Goal: Task Accomplishment & Management: Manage account settings

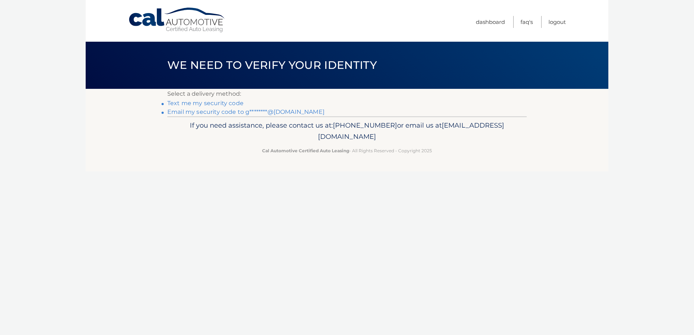
click at [224, 105] on link "Text me my security code" at bounding box center [205, 103] width 76 height 7
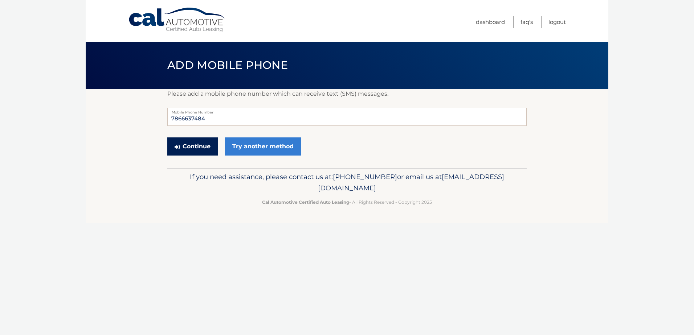
click at [207, 147] on button "Continue" at bounding box center [192, 147] width 50 height 18
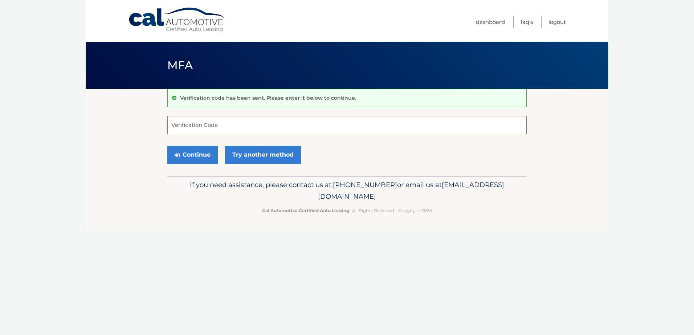
click at [214, 130] on input "Verification Code" at bounding box center [346, 125] width 359 height 18
type input "474152"
click at [167, 146] on button "Continue" at bounding box center [192, 155] width 50 height 18
click at [211, 157] on button "Continue" at bounding box center [192, 155] width 50 height 18
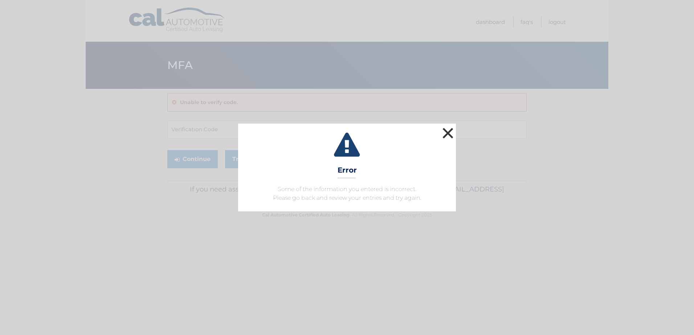
click at [451, 130] on button "×" at bounding box center [448, 133] width 15 height 15
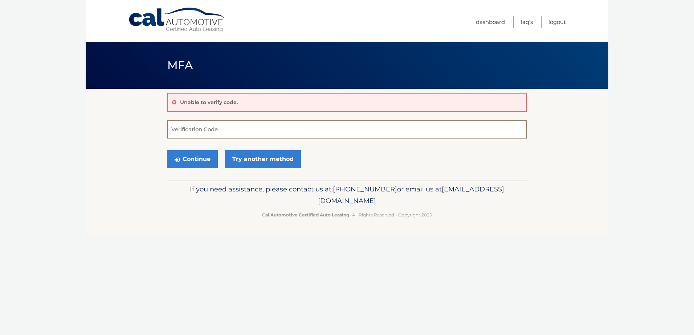
click at [205, 133] on input "Verification Code" at bounding box center [346, 130] width 359 height 18
click at [167, 150] on button "Continue" at bounding box center [192, 159] width 50 height 18
click at [179, 163] on button "Continue" at bounding box center [192, 159] width 50 height 18
click at [206, 156] on button "Continue" at bounding box center [192, 159] width 50 height 18
click at [175, 133] on input "#474152" at bounding box center [346, 130] width 359 height 18
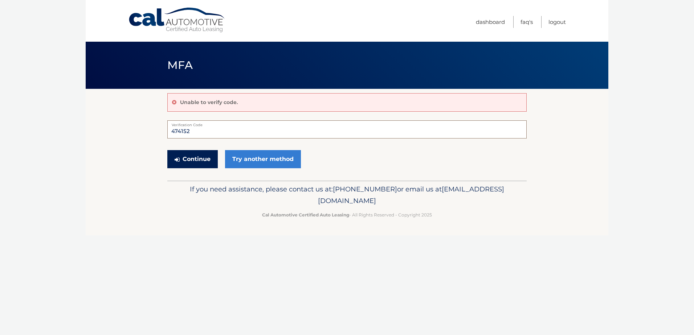
type input "474152"
click at [183, 159] on button "Continue" at bounding box center [192, 159] width 50 height 18
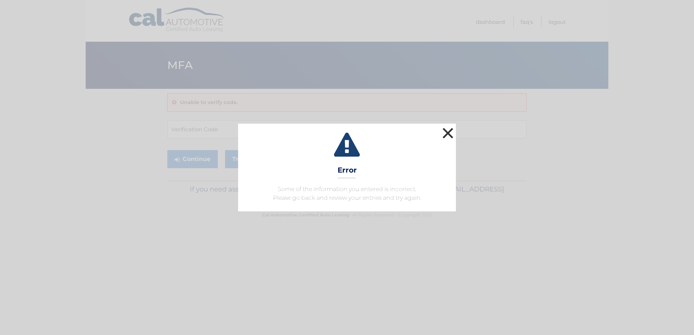
click at [450, 133] on button "×" at bounding box center [448, 133] width 15 height 15
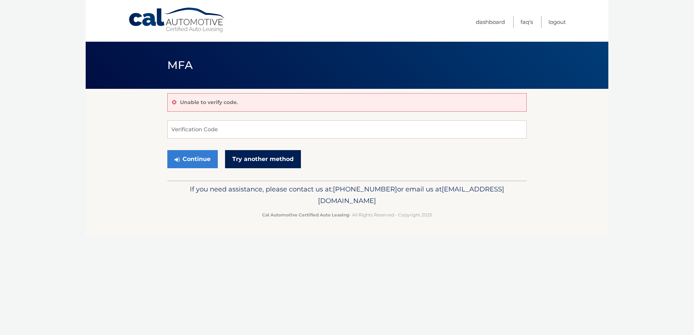
click at [262, 154] on link "Try another method" at bounding box center [263, 159] width 76 height 18
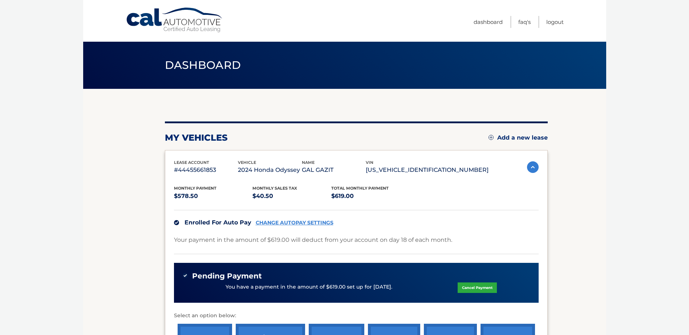
click at [468, 286] on link "Cancel Payment" at bounding box center [476, 288] width 39 height 11
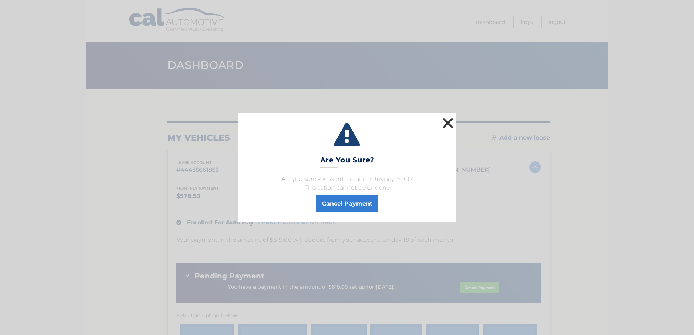
click at [449, 120] on button "×" at bounding box center [448, 123] width 15 height 15
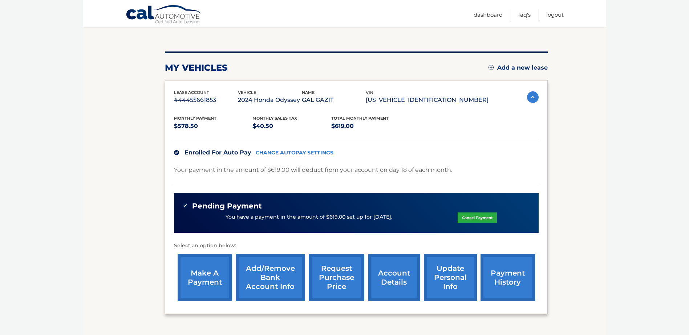
scroll to position [126, 0]
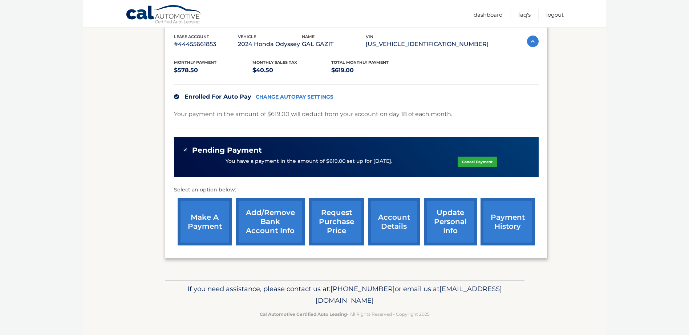
click at [289, 228] on link "Add/Remove bank account info" at bounding box center [270, 222] width 69 height 48
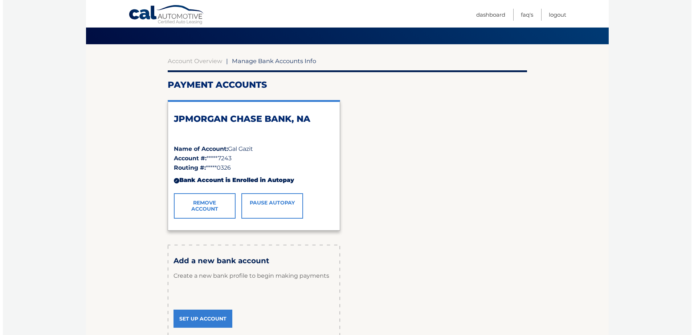
scroll to position [109, 0]
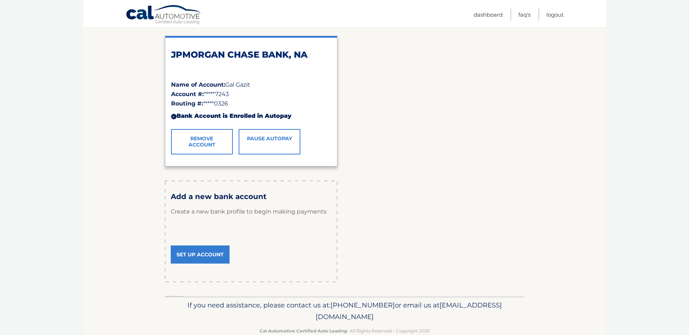
click at [198, 146] on link "Remove Account" at bounding box center [202, 141] width 62 height 25
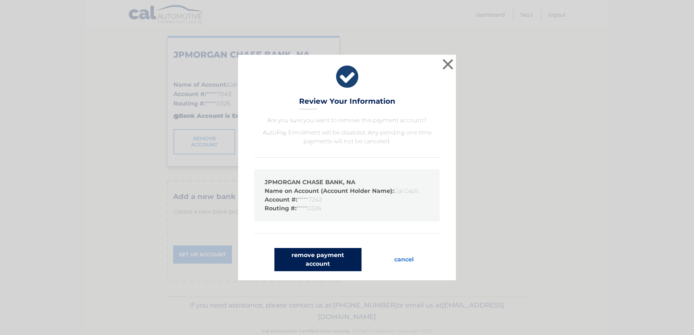
click at [323, 263] on button "remove payment account" at bounding box center [317, 259] width 87 height 23
click at [312, 262] on button "remove payment account" at bounding box center [317, 259] width 87 height 23
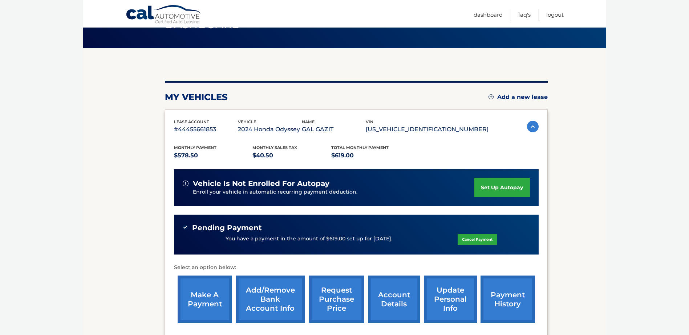
scroll to position [109, 0]
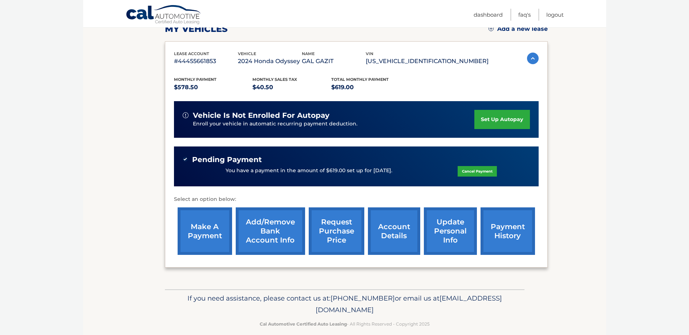
click at [250, 236] on link "Add/Remove bank account info" at bounding box center [270, 232] width 69 height 48
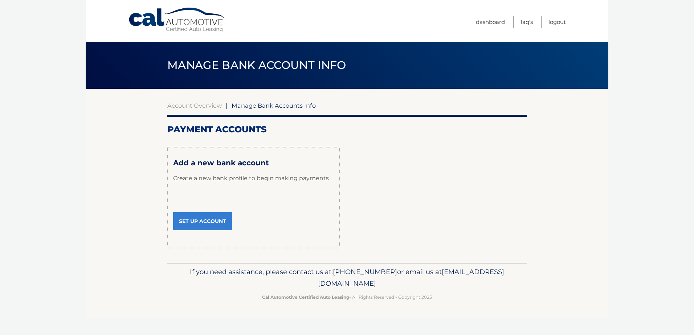
click at [203, 223] on link "Set Up Account" at bounding box center [202, 221] width 59 height 18
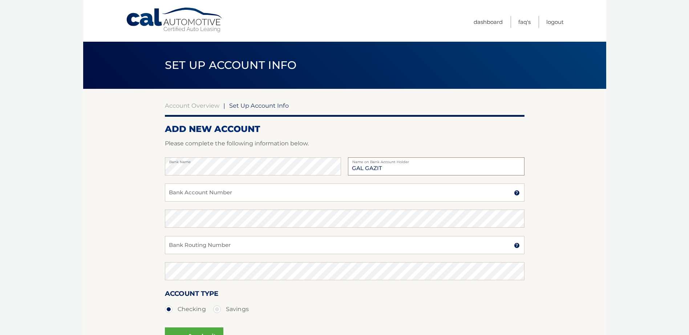
type input "GAL GAZIT"
click at [254, 186] on input "Bank Account Number" at bounding box center [344, 193] width 359 height 18
click at [221, 195] on input "Bank Account Number" at bounding box center [344, 193] width 359 height 18
type input "514842874"
click at [303, 249] on input "Bank Routing Number" at bounding box center [344, 245] width 359 height 18
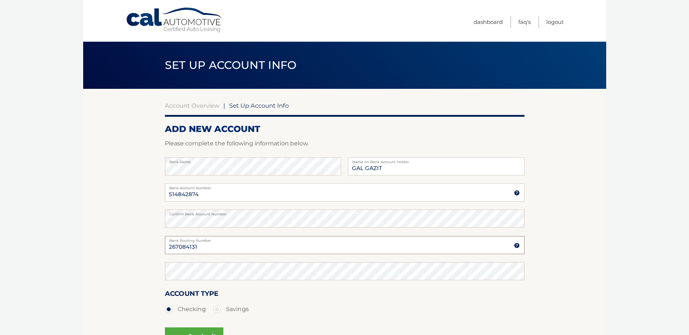
type input "267084131"
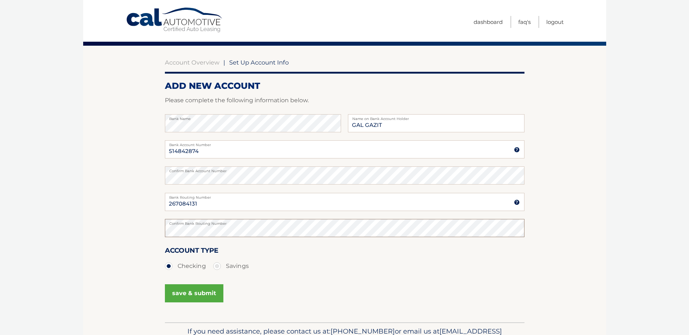
scroll to position [86, 0]
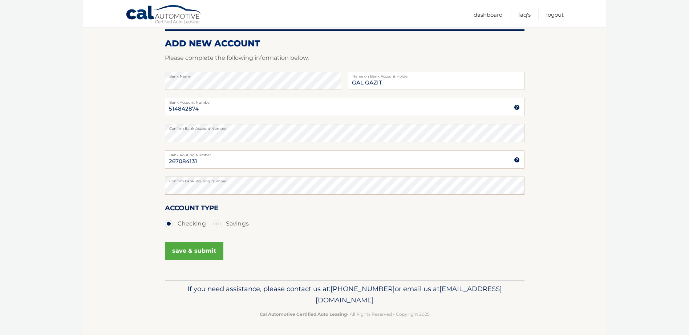
click at [184, 249] on button "save & submit" at bounding box center [194, 251] width 58 height 18
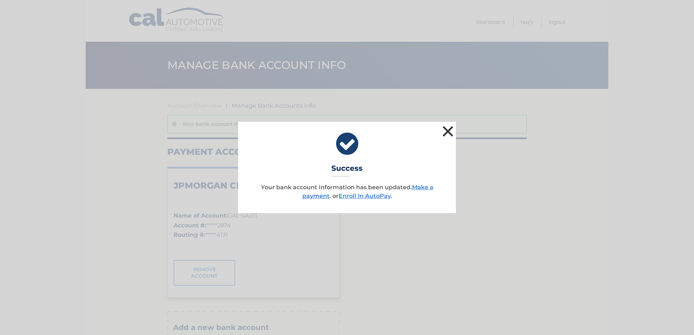
click at [448, 131] on button "×" at bounding box center [448, 131] width 15 height 15
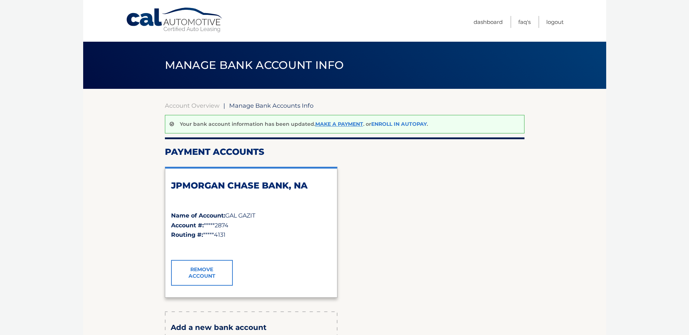
click at [394, 126] on link "Enroll In AutoPay" at bounding box center [399, 124] width 56 height 7
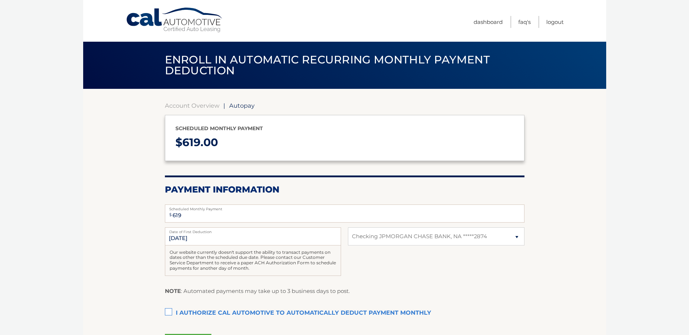
select select "MTIyOGJkNDAtMzA5MC00ODA5LWJjMWYtMWQ5OThlZGZjNmE0"
click at [169, 313] on label "I authorize cal automotive to automatically deduct payment monthly This checkbo…" at bounding box center [344, 313] width 359 height 15
click at [0, 0] on input "I authorize cal automotive to automatically deduct payment monthly This checkbo…" at bounding box center [0, 0] width 0 height 0
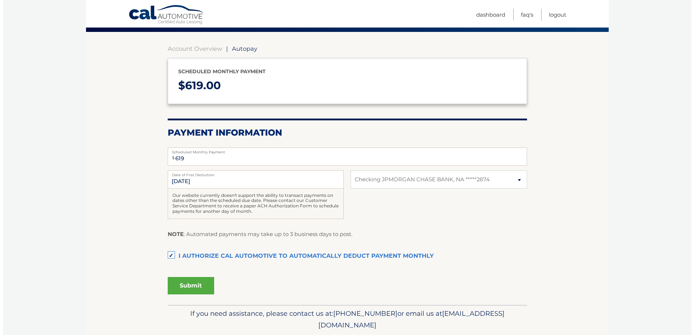
scroll to position [82, 0]
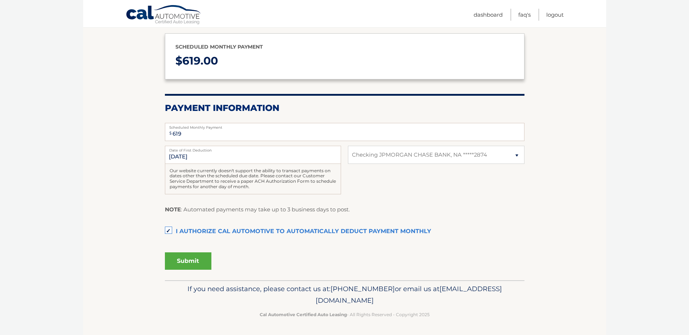
click at [200, 260] on button "Submit" at bounding box center [188, 261] width 46 height 17
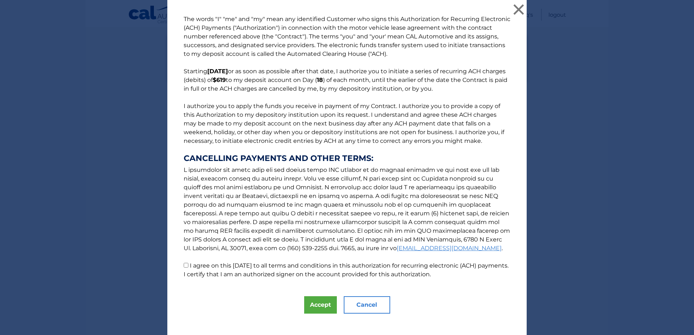
click at [185, 264] on input "I agree on this 09/18/2025 to all terms and conditions in this authorization fo…" at bounding box center [186, 265] width 5 height 5
checkbox input "true"
click at [312, 302] on button "Accept" at bounding box center [320, 305] width 33 height 17
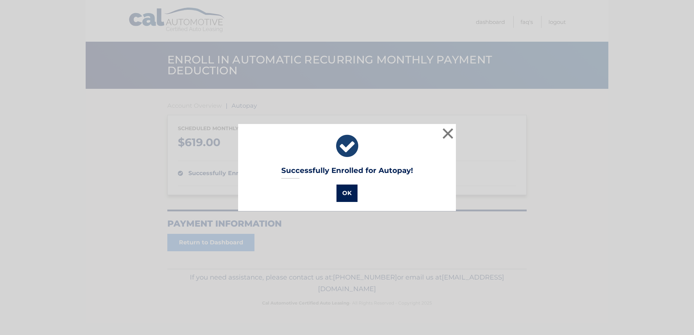
click at [341, 193] on button "OK" at bounding box center [347, 193] width 21 height 17
